Goal: Find specific page/section: Find specific page/section

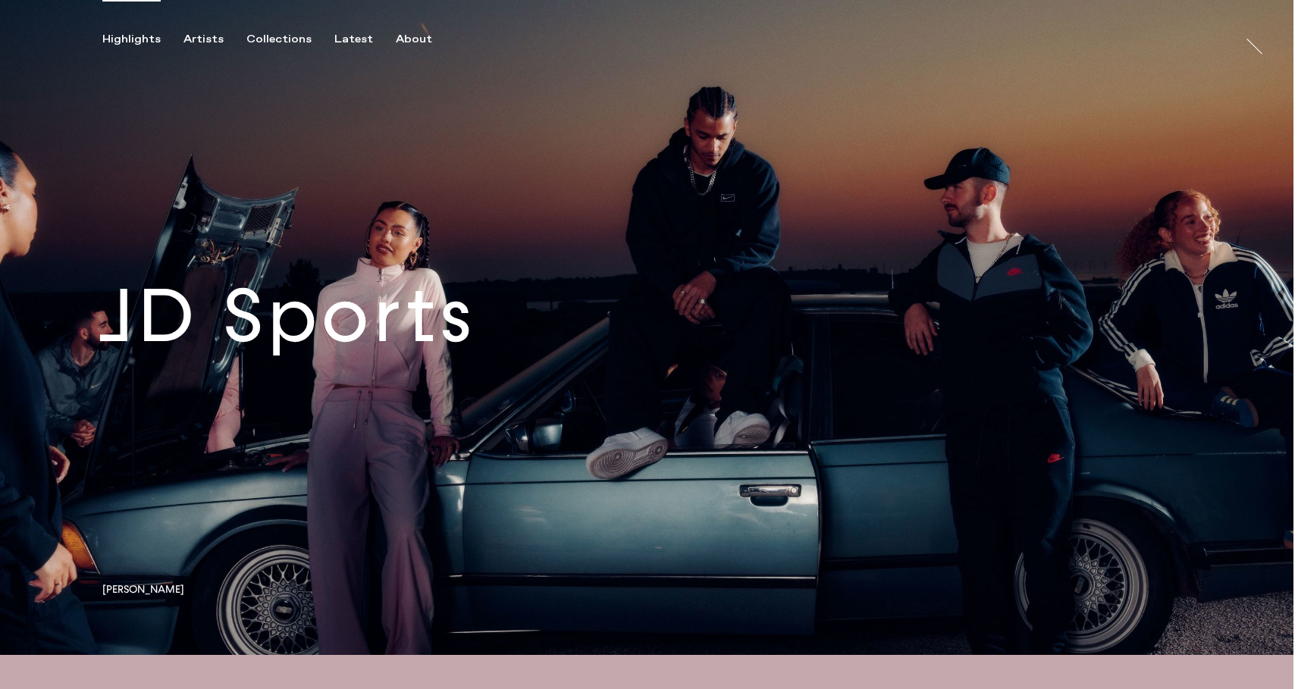
click at [134, 356] on link at bounding box center [646, 327] width 1293 height 655
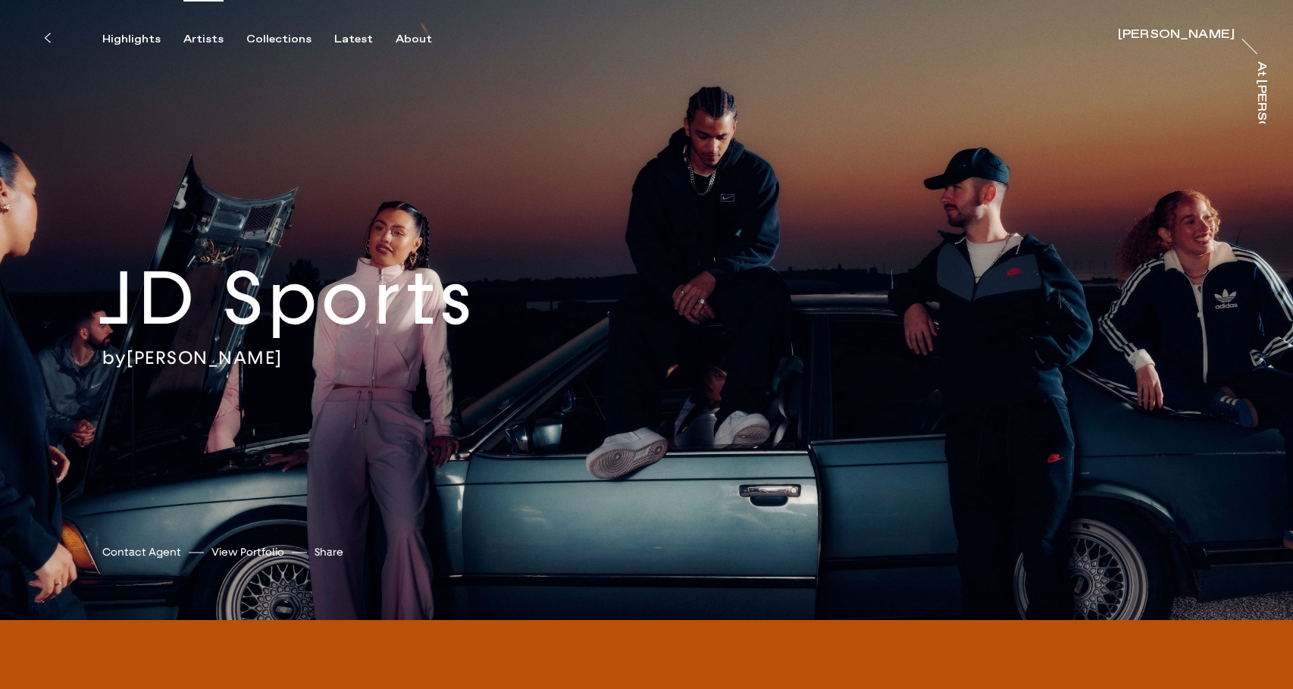
click at [213, 37] on div "Artists" at bounding box center [203, 40] width 40 height 14
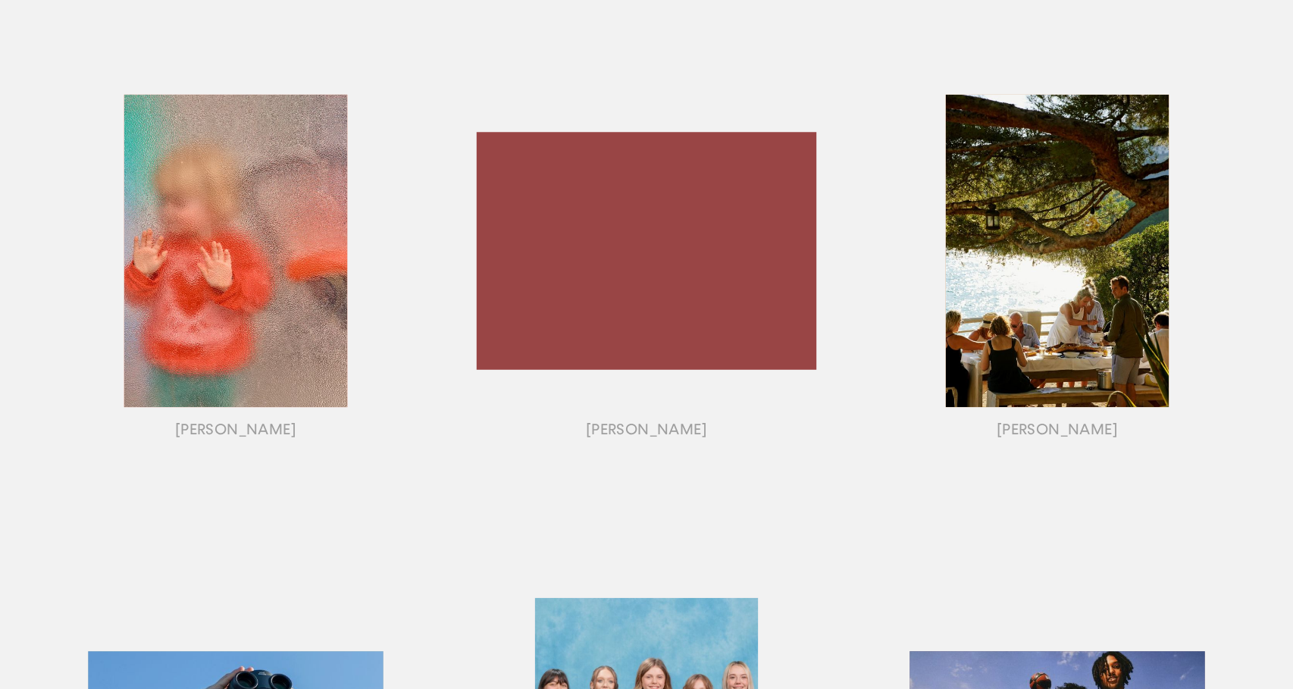
scroll to position [1210, 0]
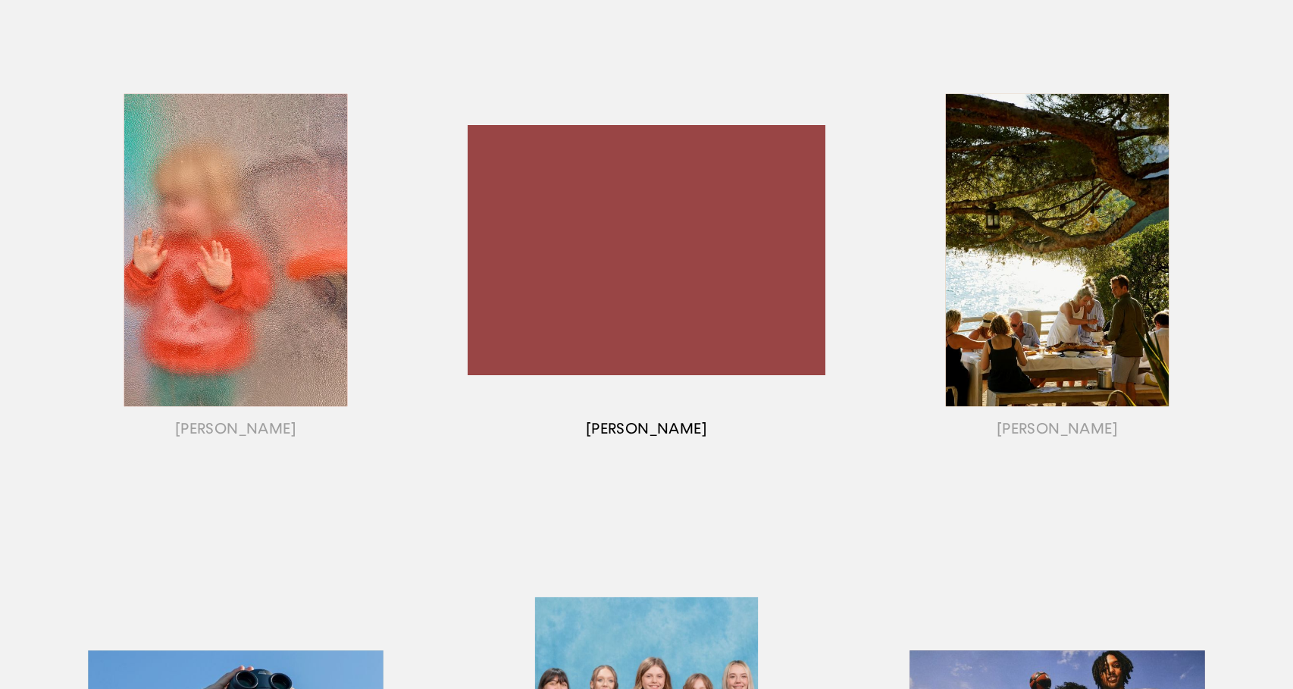
click at [670, 310] on div "button" at bounding box center [646, 269] width 411 height 473
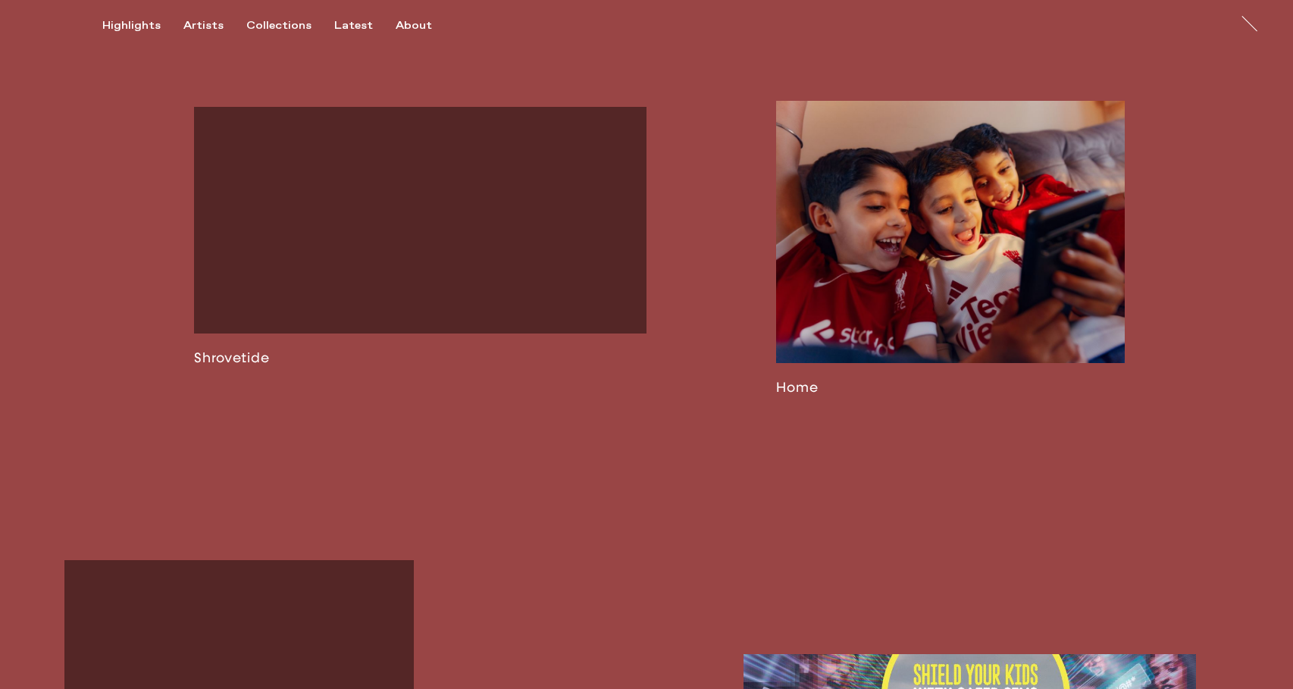
scroll to position [2498, 0]
